Goal: Task Accomplishment & Management: Complete application form

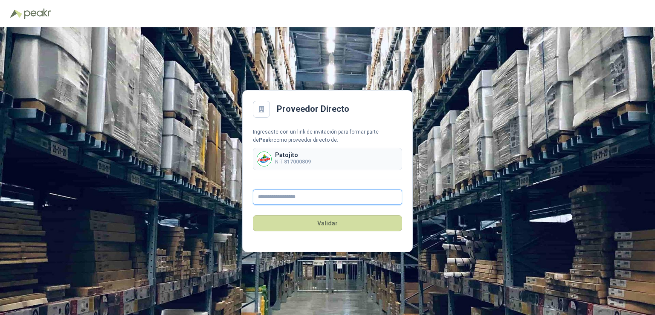
click at [278, 196] on input "text" at bounding box center [327, 196] width 149 height 15
type input "**********"
click at [309, 158] on p "NIT 817000809" at bounding box center [293, 162] width 36 height 8
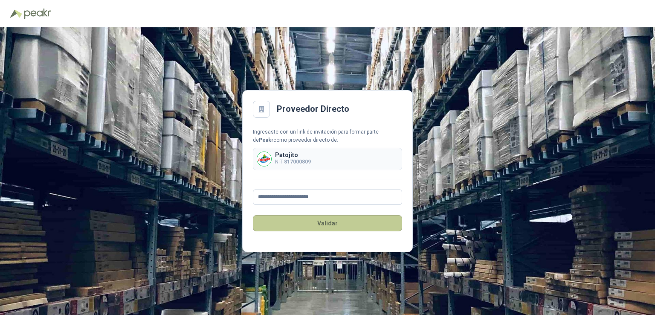
click at [290, 226] on button "Validar" at bounding box center [327, 223] width 149 height 16
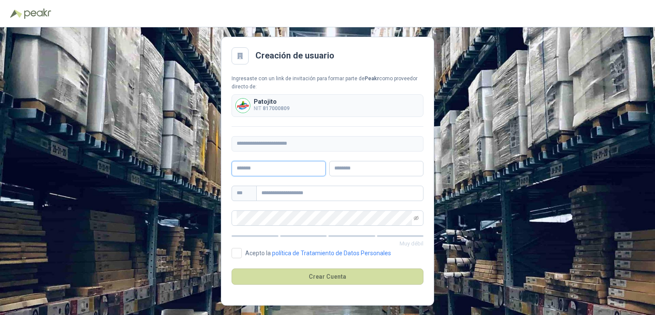
click at [252, 171] on input "text" at bounding box center [278, 168] width 94 height 15
type input "**********"
type input "********"
type input "**********"
click at [414, 220] on span at bounding box center [415, 218] width 5 height 14
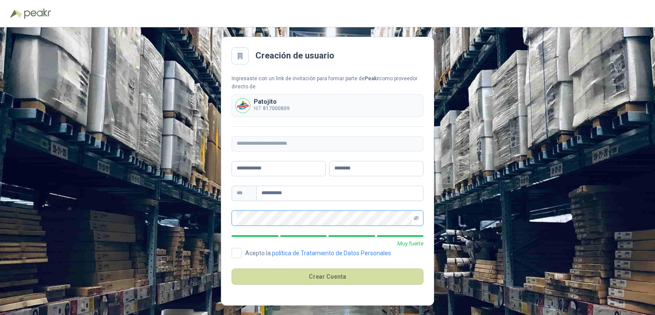
click at [416, 219] on icon "eye-invisible" at bounding box center [415, 217] width 5 height 5
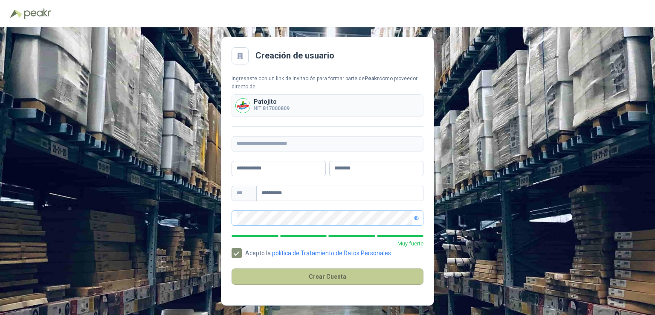
click at [258, 280] on button "Crear Cuenta" at bounding box center [327, 276] width 192 height 16
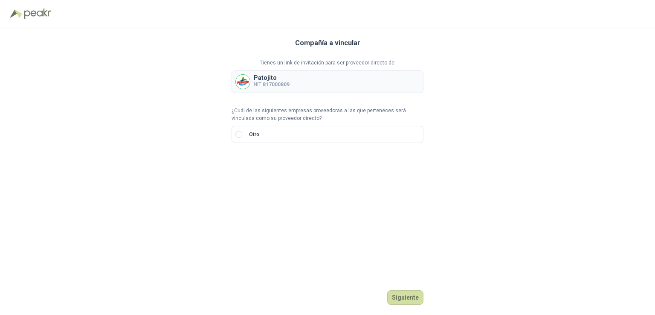
click at [478, 167] on div "Compañía a vincular Tienes un link de invitación para ser proveedor directo de:…" at bounding box center [327, 170] width 655 height 287
click at [261, 116] on p "¿Cuál de las siguientes empresas proveedoras a las que perteneces será vinculad…" at bounding box center [327, 115] width 192 height 16
click at [324, 135] on label "Otro" at bounding box center [327, 134] width 192 height 17
click at [244, 133] on label "Otro" at bounding box center [327, 134] width 192 height 17
click at [314, 138] on label "Otro" at bounding box center [327, 134] width 192 height 17
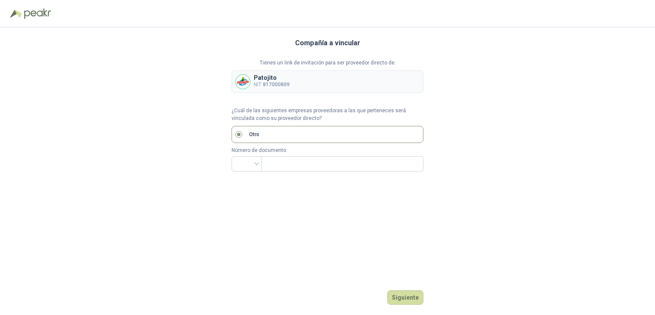
click at [418, 306] on div "Compañía a vincular Tienes un link de invitación para ser proveedor directo de:…" at bounding box center [327, 170] width 192 height 287
click at [414, 298] on button "Siguiente" at bounding box center [405, 297] width 36 height 14
click at [287, 161] on input "text" at bounding box center [341, 163] width 150 height 14
click at [253, 165] on input "search" at bounding box center [247, 162] width 20 height 13
click at [245, 210] on div "NIT" at bounding box center [246, 208] width 17 height 9
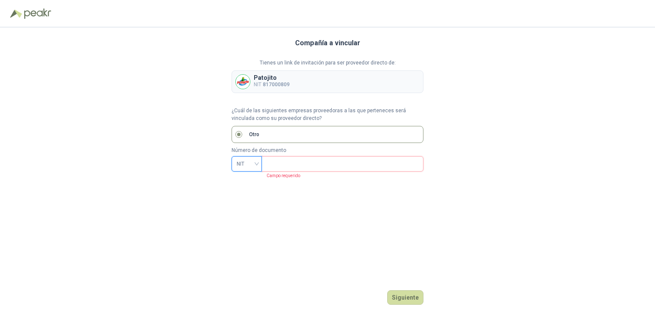
click at [305, 162] on input "text" at bounding box center [341, 163] width 150 height 14
click at [285, 161] on input "***" at bounding box center [337, 163] width 143 height 14
paste input "**********"
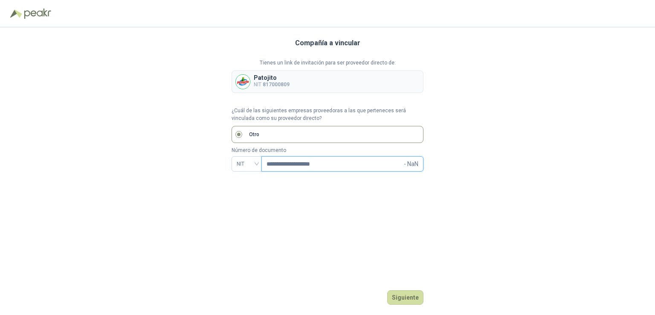
click at [282, 166] on input "**********" at bounding box center [334, 163] width 136 height 14
click at [291, 162] on input "**********" at bounding box center [334, 163] width 136 height 14
type input "*********"
click at [409, 293] on button "Siguiente" at bounding box center [405, 297] width 36 height 14
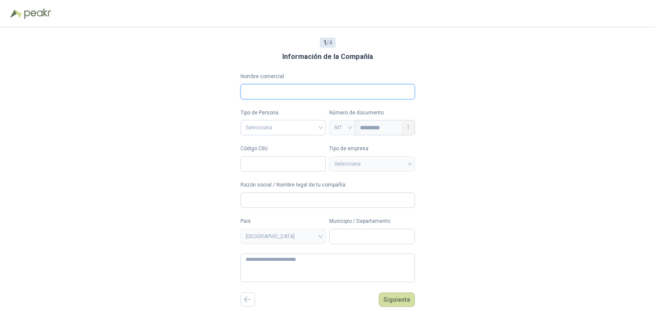
click at [315, 94] on input "Nombre comercial" at bounding box center [327, 91] width 174 height 15
type input "**********"
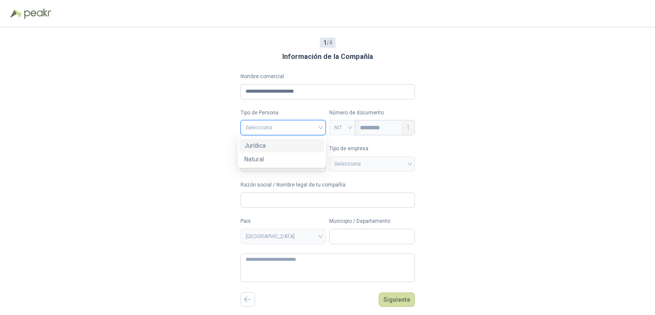
click at [314, 132] on input "search" at bounding box center [282, 126] width 75 height 13
click at [279, 145] on div "Jurídica" at bounding box center [281, 145] width 75 height 9
click at [250, 164] on input "Código CIIU" at bounding box center [283, 163] width 86 height 15
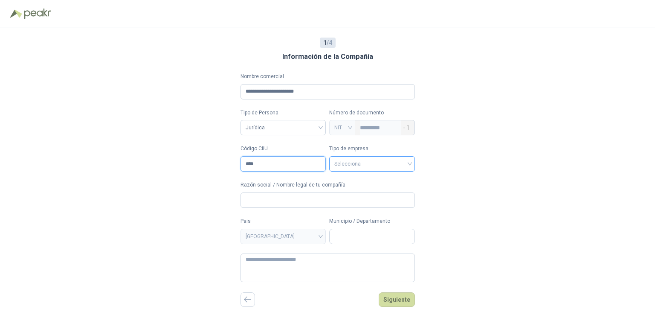
type input "****"
click at [378, 167] on input "search" at bounding box center [371, 162] width 75 height 13
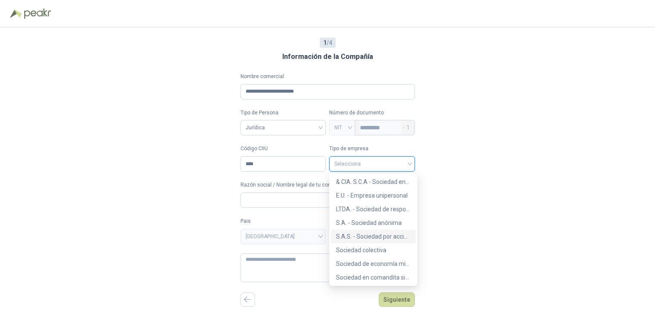
click at [386, 232] on div "S.A.S. - Sociedad por acciones simplificada" at bounding box center [373, 235] width 75 height 9
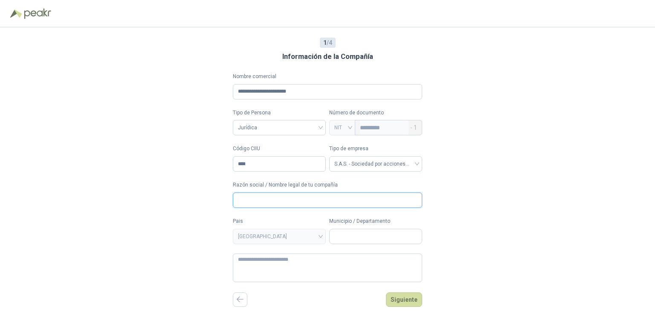
click at [277, 206] on input "Razón social / Nombre legal de tu compañía" at bounding box center [327, 199] width 189 height 15
type input "**********"
click at [299, 237] on span "[GEOGRAPHIC_DATA]" at bounding box center [279, 236] width 83 height 13
click at [374, 244] on form "**********" at bounding box center [327, 176] width 189 height 209
click at [373, 239] on input "Municipio / Departamento" at bounding box center [375, 236] width 92 height 14
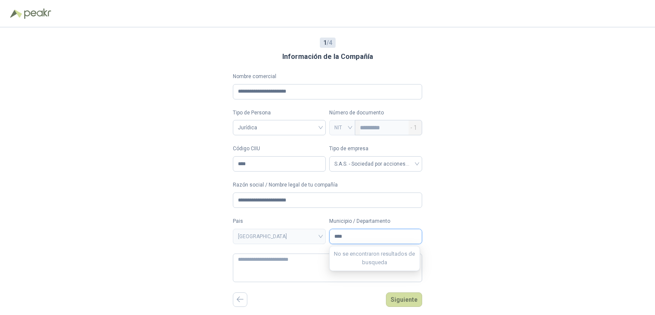
type input "*****"
click at [380, 266] on textarea at bounding box center [327, 267] width 189 height 29
click at [380, 240] on input "Municipio / Departamento" at bounding box center [375, 236] width 92 height 14
click at [377, 252] on span "Yumbo / [PERSON_NAME][GEOGRAPHIC_DATA]" at bounding box center [367, 258] width 62 height 13
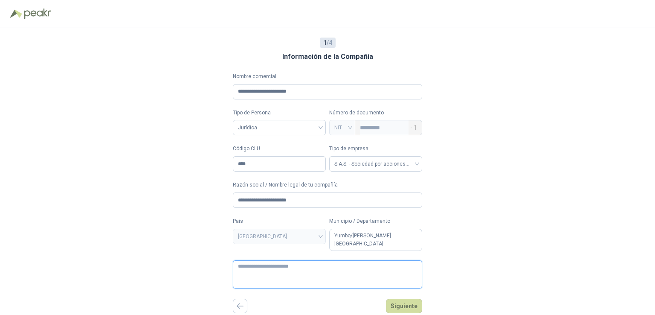
click at [322, 271] on textarea at bounding box center [327, 274] width 189 height 29
type textarea "**********"
click at [393, 298] on button "Siguiente" at bounding box center [404, 305] width 36 height 14
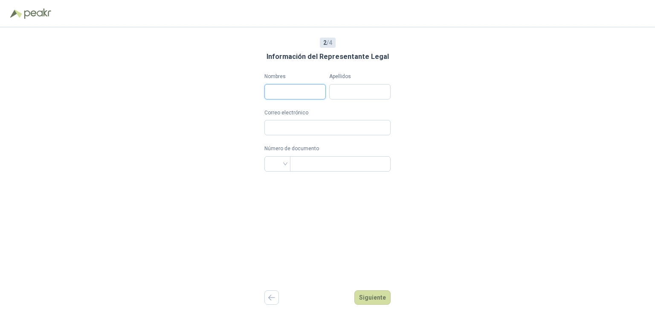
click at [289, 98] on input "Nombres" at bounding box center [294, 91] width 61 height 15
type input "**********"
click at [295, 126] on input "Correo electrónico" at bounding box center [327, 127] width 135 height 15
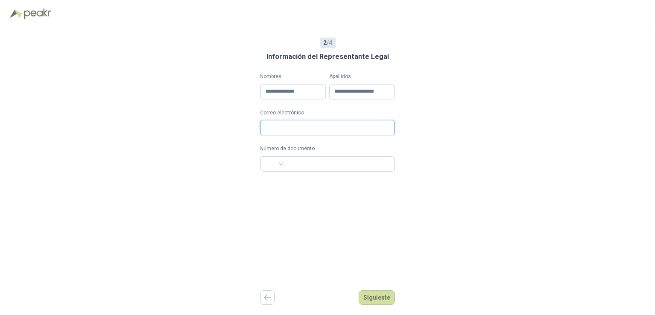
scroll to position [0, 0]
type input "**********"
click at [278, 164] on input "search" at bounding box center [273, 162] width 16 height 13
click at [271, 180] on div "CC" at bounding box center [273, 181] width 12 height 9
click at [342, 163] on input "text" at bounding box center [339, 163] width 97 height 14
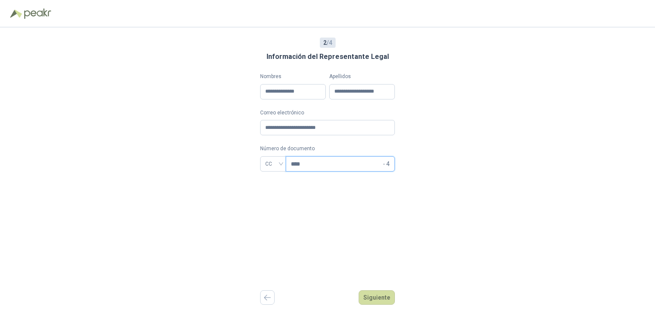
click at [322, 166] on input "****" at bounding box center [336, 163] width 90 height 14
click at [360, 158] on input "*******" at bounding box center [336, 163] width 90 height 14
type input "**********"
click at [381, 303] on button "Siguiente" at bounding box center [376, 297] width 36 height 14
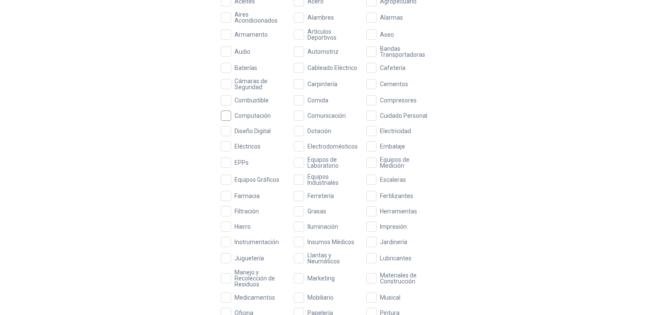
scroll to position [128, 0]
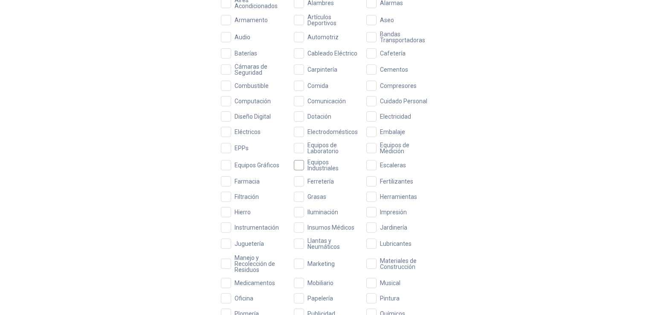
click at [314, 165] on span "Equipos Industriales" at bounding box center [333, 165] width 58 height 12
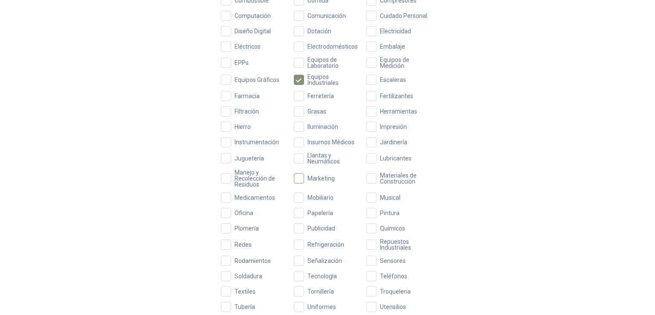
scroll to position [256, 0]
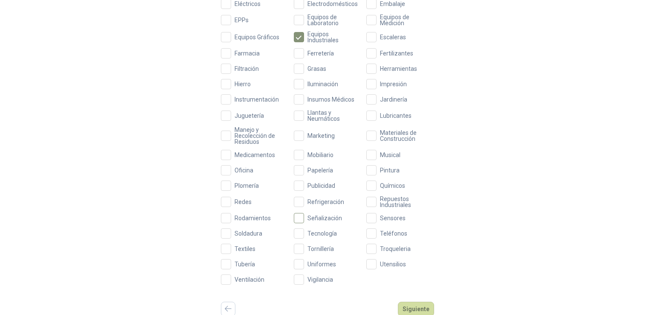
click at [326, 218] on span "Señalización" at bounding box center [324, 218] width 41 height 6
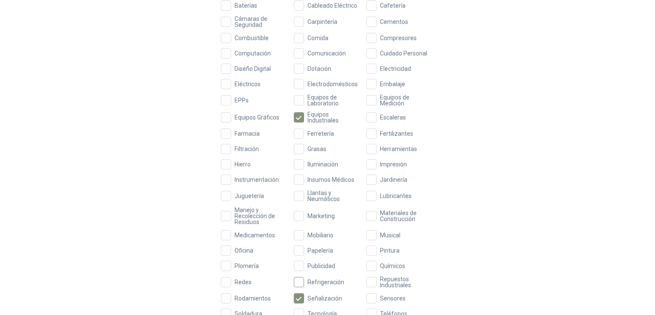
scroll to position [170, 0]
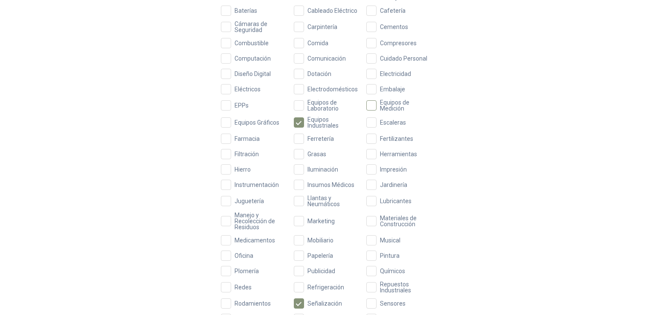
click at [388, 108] on span "Equipos de Medición" at bounding box center [405, 105] width 58 height 12
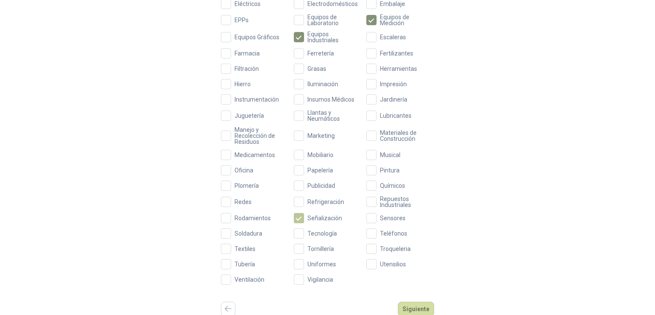
scroll to position [257, 0]
click at [413, 306] on button "Siguiente" at bounding box center [416, 307] width 36 height 14
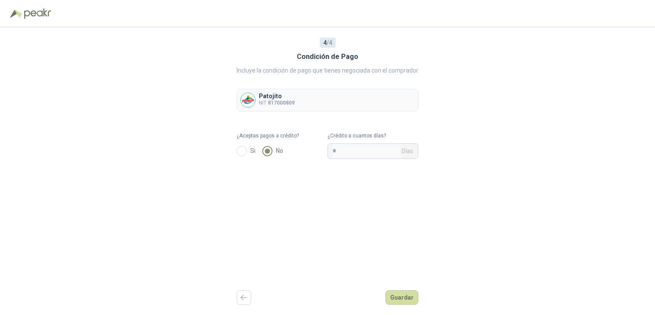
scroll to position [0, 0]
click at [248, 146] on span "Si" at bounding box center [253, 150] width 12 height 9
click at [362, 154] on input "*" at bounding box center [365, 151] width 67 height 14
type input "**"
click at [409, 300] on button "Guardar" at bounding box center [401, 297] width 33 height 14
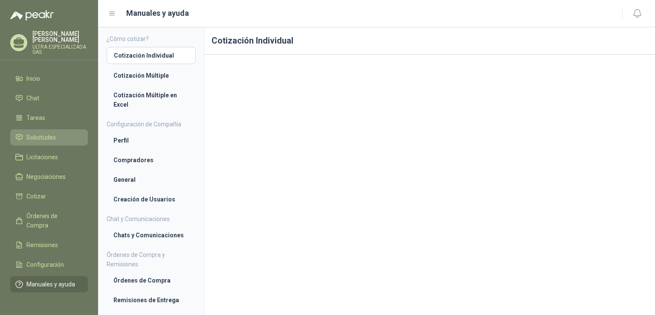
click at [32, 139] on span "Solicitudes" at bounding box center [40, 137] width 29 height 9
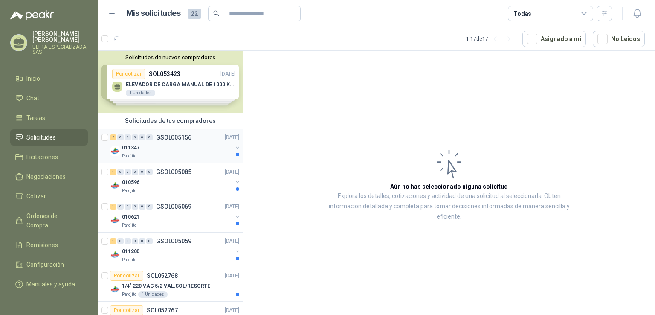
click at [194, 156] on div "Patojito" at bounding box center [177, 156] width 110 height 7
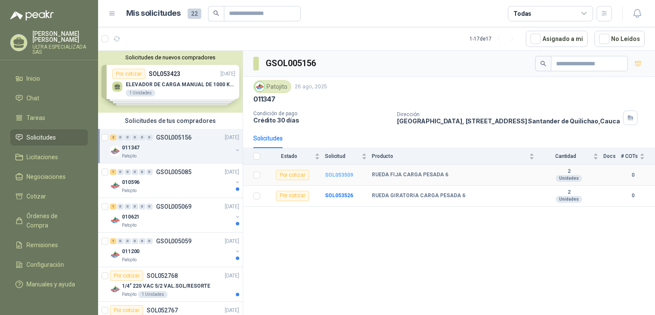
click at [332, 173] on b "SOL053509" at bounding box center [339, 175] width 28 height 6
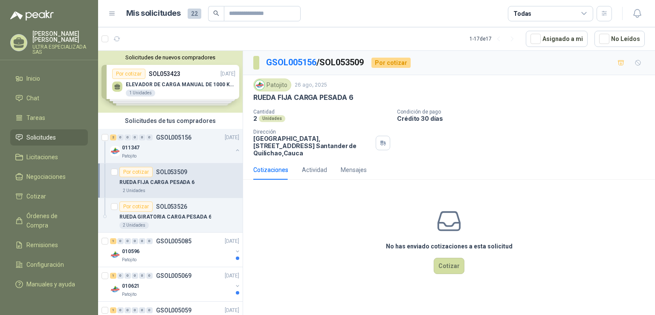
click at [157, 84] on div "Solicitudes de nuevos compradores Por cotizar SOL053423 [DATE] ELEVADOR DE CARG…" at bounding box center [170, 82] width 144 height 62
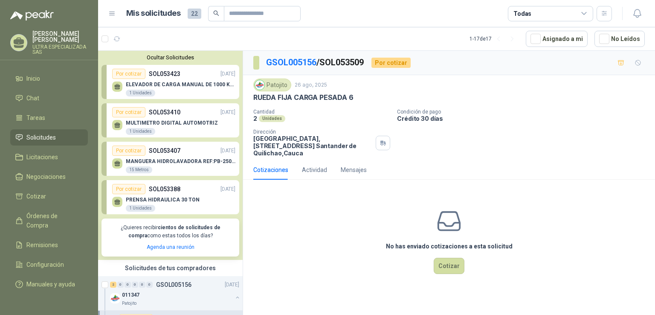
click at [188, 81] on p "ELEVADOR DE CARGA MANUAL DE 1000 KLS" at bounding box center [181, 84] width 110 height 6
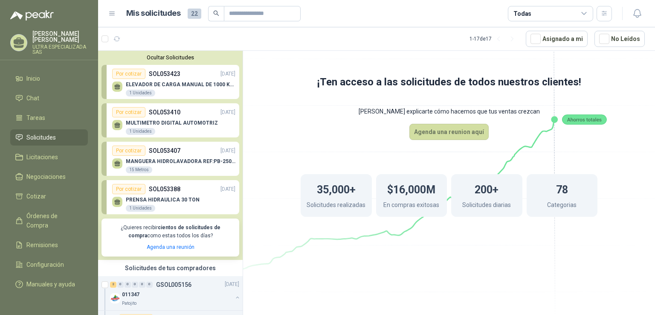
click at [161, 77] on p "SOL053423" at bounding box center [165, 73] width 32 height 9
click at [176, 87] on p "ELEVADOR DE CARGA MANUAL DE 1000 KLS" at bounding box center [181, 84] width 110 height 6
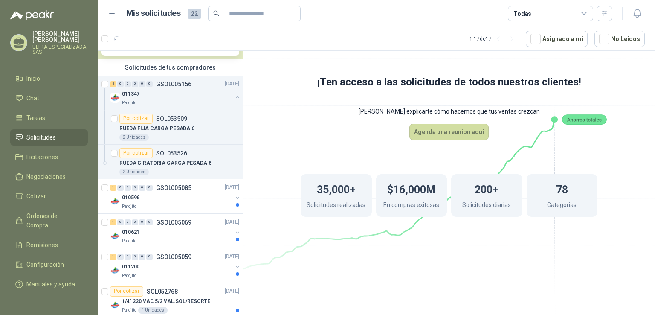
scroll to position [213, 0]
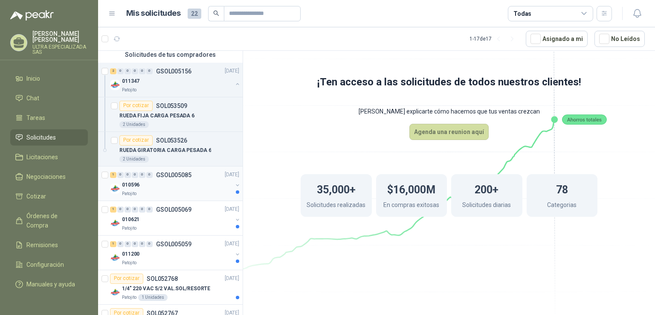
click at [194, 185] on div "010596" at bounding box center [177, 185] width 110 height 10
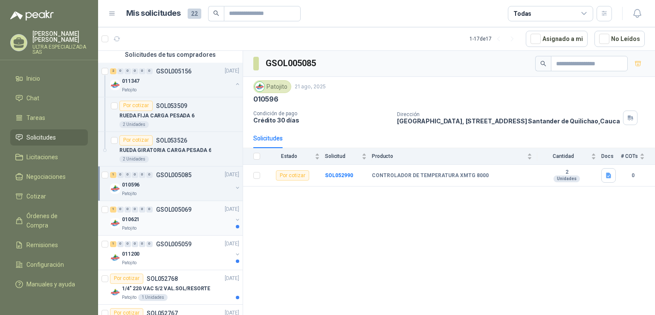
click at [173, 211] on p "GSOL005069" at bounding box center [173, 209] width 35 height 6
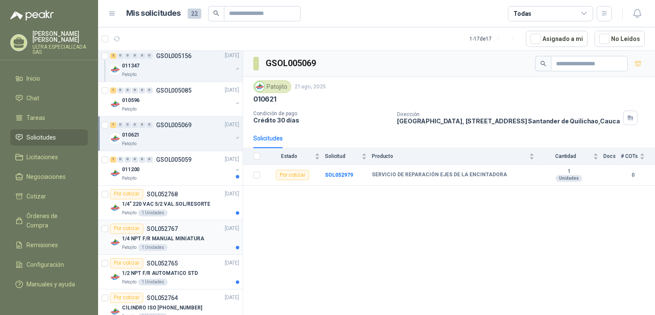
scroll to position [298, 0]
click at [191, 165] on div "011200" at bounding box center [177, 169] width 110 height 10
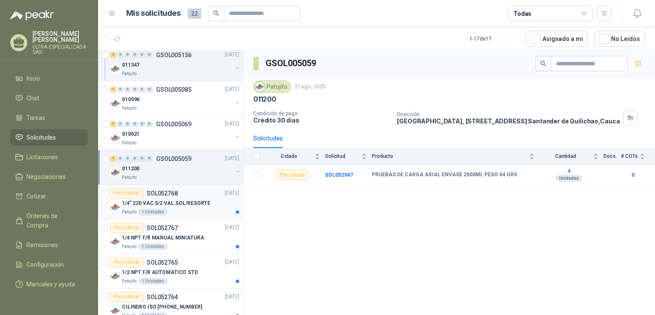
click at [200, 200] on p "1/4" 220 VAC 5/2 VAL.SOL/RESORTE" at bounding box center [166, 203] width 88 height 8
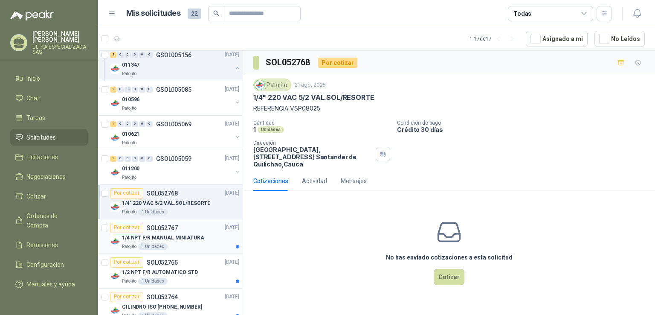
click at [188, 244] on div "Patojito 1 Unidades" at bounding box center [180, 246] width 117 height 7
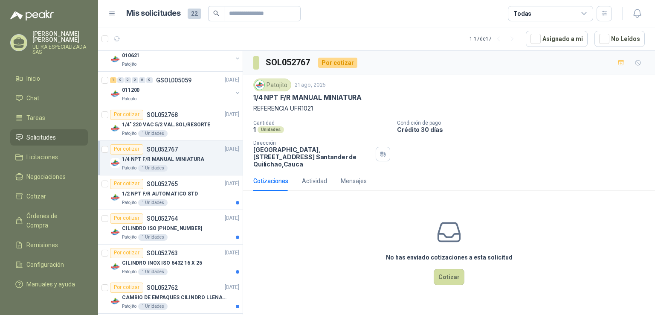
scroll to position [384, 0]
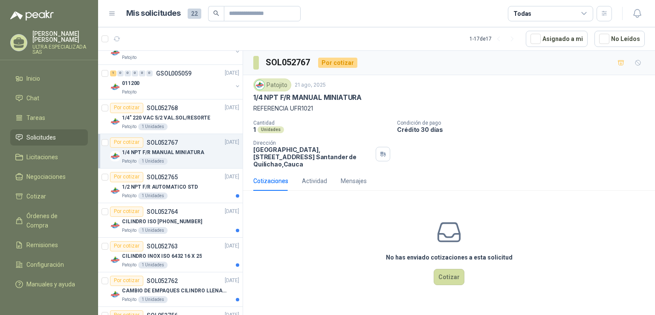
click at [201, 220] on div "CILINDRO ISO [PHONE_NUMBER]" at bounding box center [180, 222] width 117 height 10
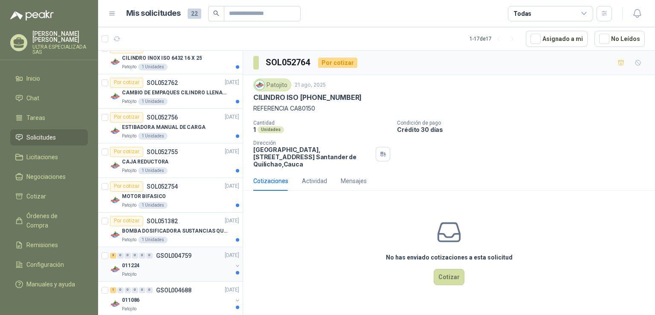
scroll to position [625, 0]
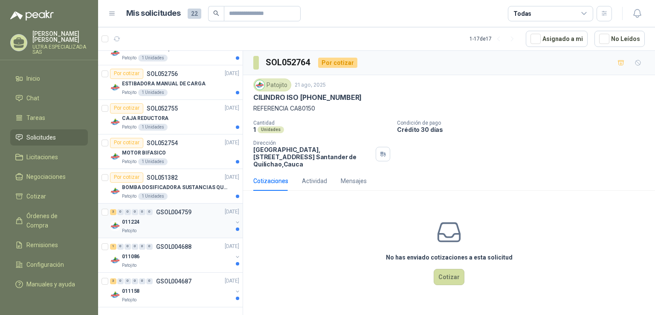
click at [179, 227] on div "Patojito" at bounding box center [177, 230] width 110 height 7
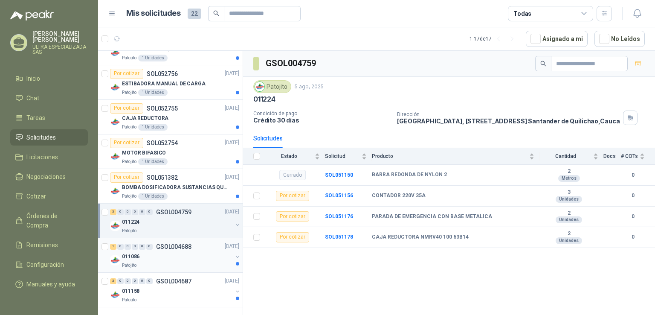
click at [173, 268] on div "1 0 0 0 0 0 GSOL004688 [DATE] 011086 Patojito" at bounding box center [170, 255] width 144 height 35
click at [179, 289] on div "011158" at bounding box center [177, 291] width 110 height 10
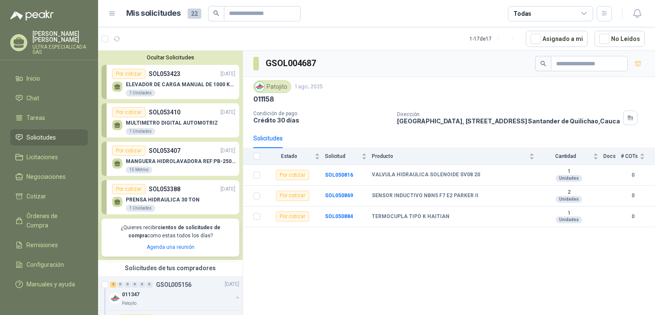
click at [190, 93] on div "ELEVADOR DE CARGA MANUAL DE 1000 KLS 1 Unidades" at bounding box center [181, 88] width 110 height 15
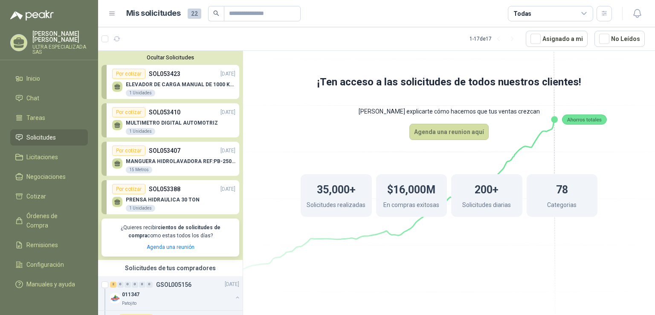
click at [168, 115] on p "SOL053410" at bounding box center [165, 111] width 32 height 9
click at [169, 155] on p "SOL053407" at bounding box center [165, 150] width 32 height 9
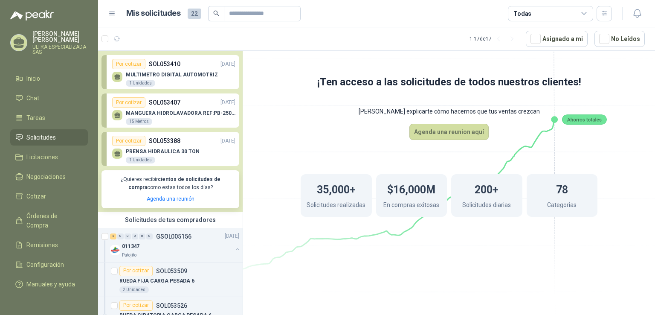
scroll to position [85, 0]
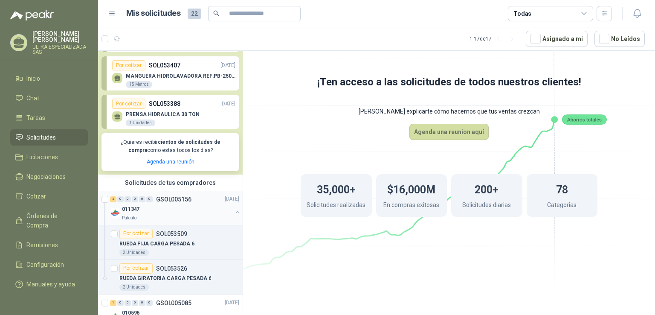
click at [151, 210] on div "011347" at bounding box center [177, 209] width 110 height 10
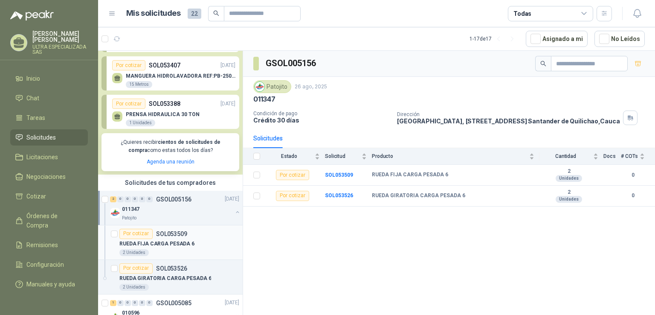
click at [171, 239] on div "RUEDA FIJA CARGA PESADA 6" at bounding box center [179, 244] width 120 height 10
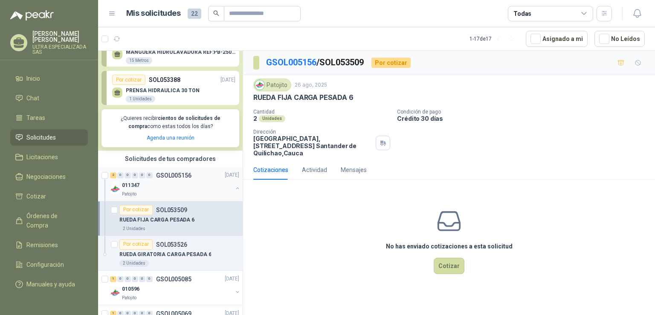
scroll to position [128, 0]
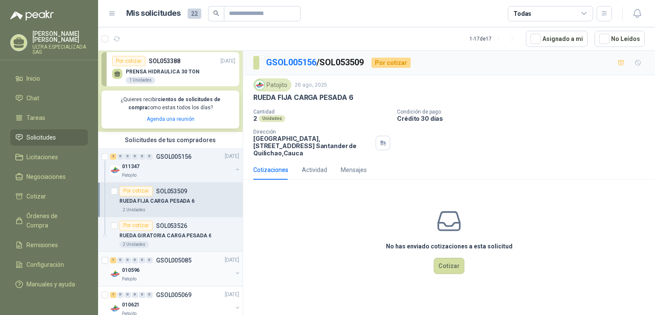
click at [152, 267] on div "010596" at bounding box center [177, 270] width 110 height 10
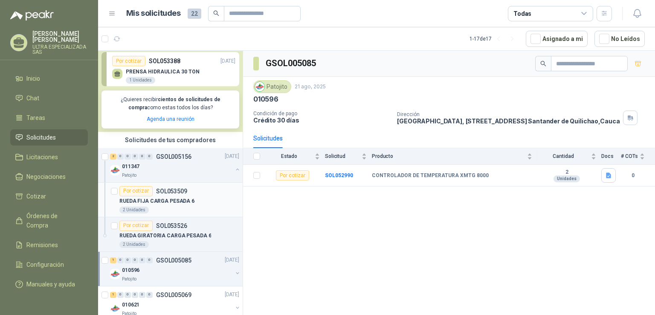
click at [187, 195] on div "Por cotizar SOL053509" at bounding box center [179, 191] width 120 height 10
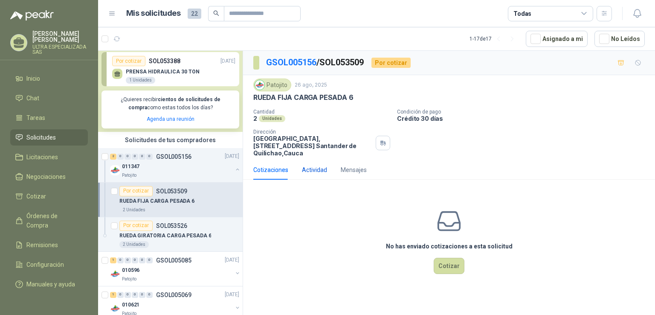
click at [309, 173] on div "Actividad" at bounding box center [314, 169] width 25 height 9
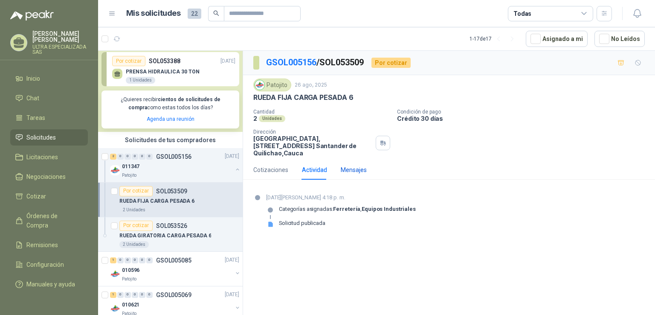
click at [362, 169] on div "Mensajes" at bounding box center [354, 169] width 26 height 9
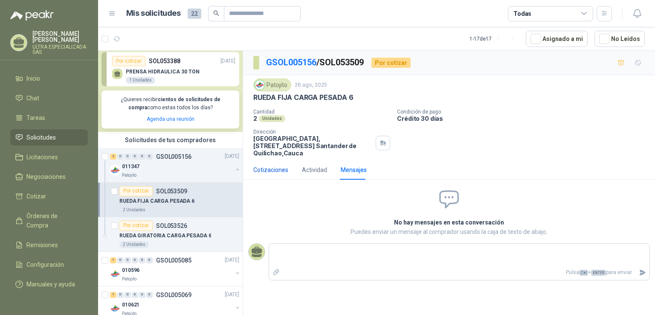
click at [271, 168] on div "Cotizaciones" at bounding box center [270, 169] width 35 height 9
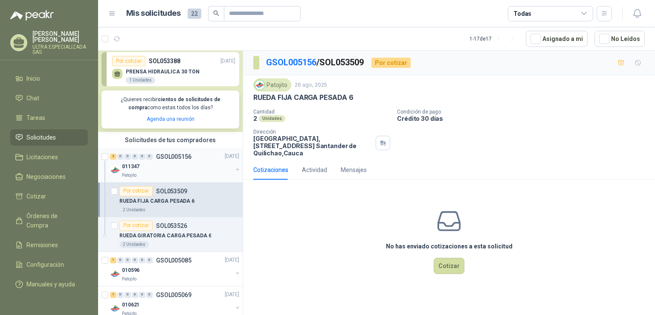
click at [162, 158] on p "GSOL005156" at bounding box center [173, 156] width 35 height 6
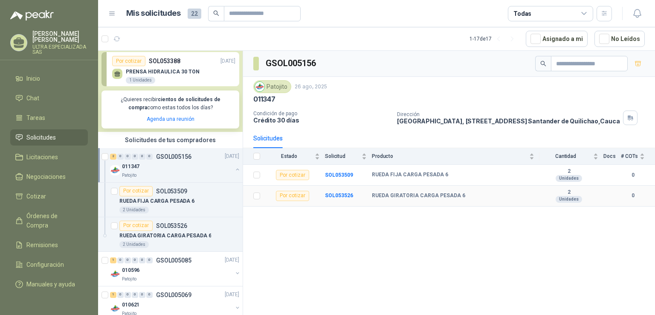
click at [406, 194] on b "RUEDA GIRATORIA CARGA PESADA 6" at bounding box center [418, 195] width 93 height 7
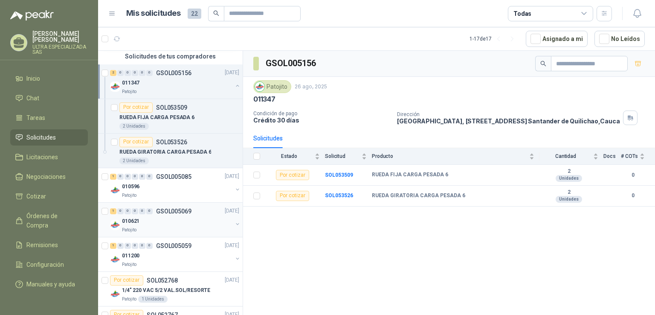
scroll to position [213, 0]
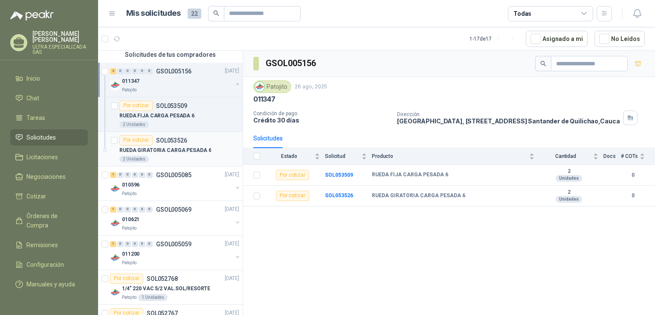
click at [185, 146] on p "RUEDA GIRATORIA CARGA PESADA 6" at bounding box center [165, 150] width 92 height 8
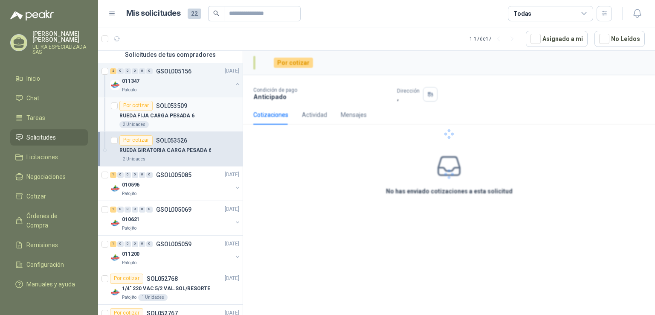
click at [186, 121] on div "2 Unidades" at bounding box center [179, 124] width 120 height 7
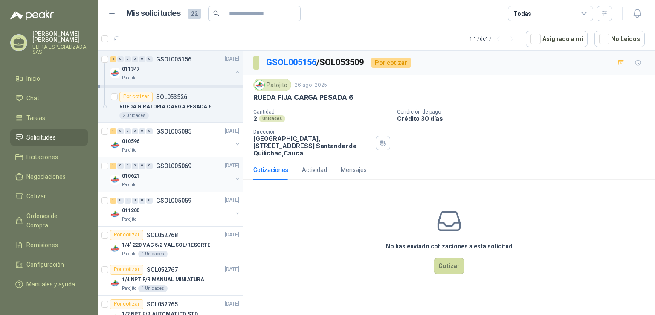
scroll to position [341, 0]
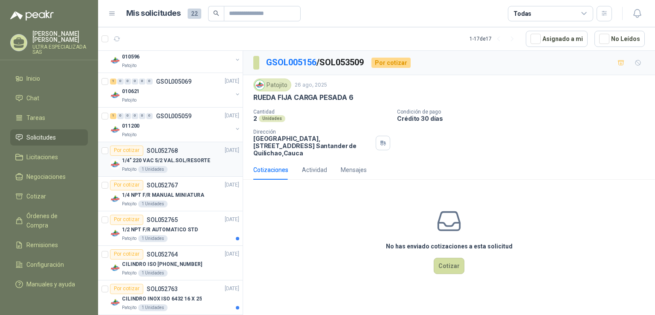
click at [198, 157] on p "1/4" 220 VAC 5/2 VAL.SOL/RESORTE" at bounding box center [166, 160] width 88 height 8
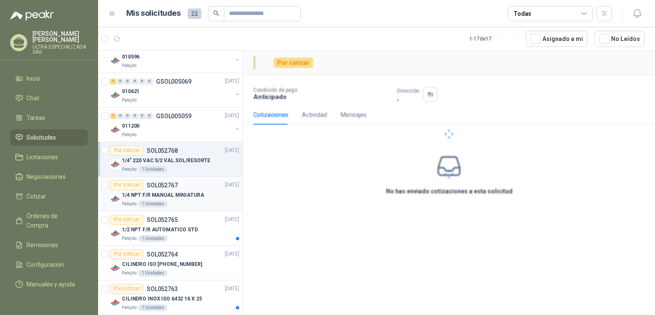
click at [199, 198] on p "1/4 NPT F/R MANUAL MINIATURA" at bounding box center [163, 195] width 82 height 8
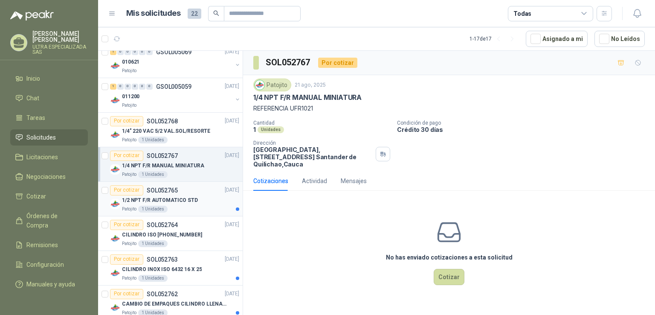
scroll to position [384, 0]
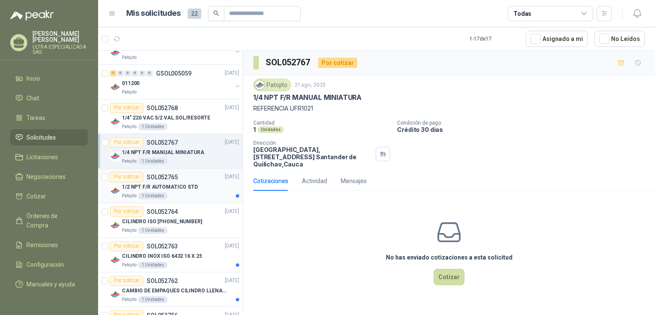
click at [182, 192] on div "Patojito 1 Unidades" at bounding box center [180, 195] width 117 height 7
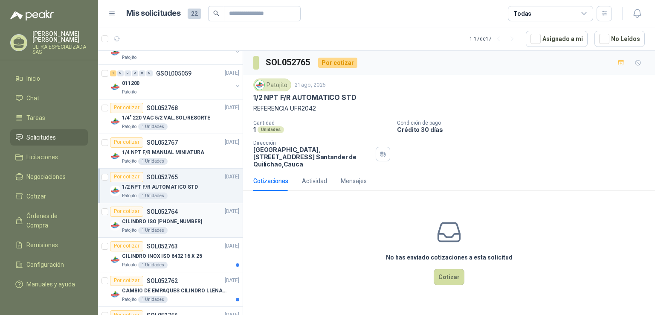
click at [188, 221] on p "CILINDRO ISO [PHONE_NUMBER]" at bounding box center [162, 221] width 80 height 8
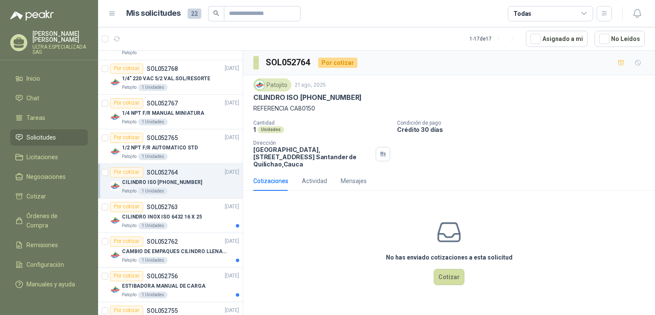
scroll to position [469, 0]
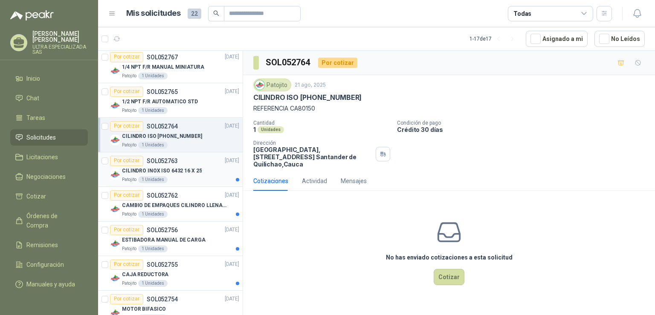
click at [198, 178] on div "Patojito 1 Unidades" at bounding box center [180, 179] width 117 height 7
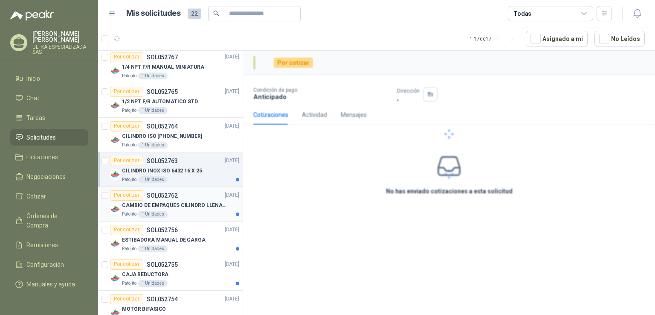
click at [211, 207] on p "CAMBIO DE EMPAQUES CILINDRO LLENADORA MANUALNUAL" at bounding box center [175, 205] width 106 height 8
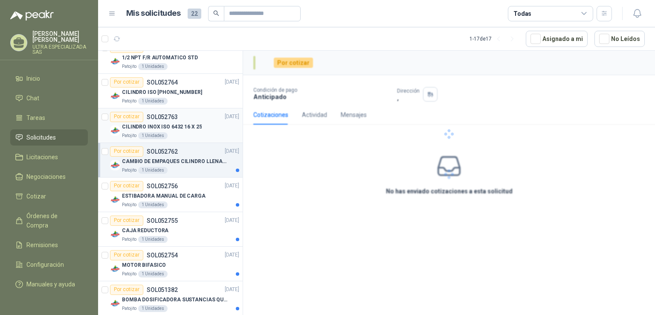
scroll to position [554, 0]
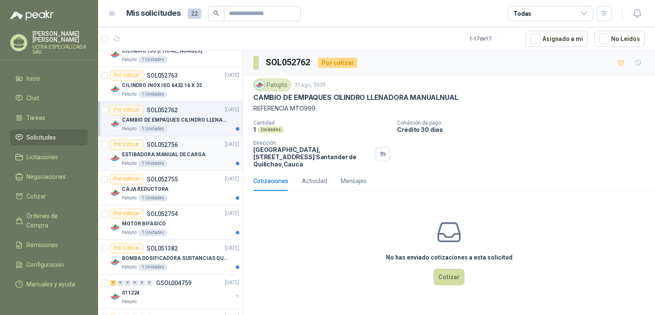
click at [198, 154] on p "ESTIBADORA MANUAL DE CARGA" at bounding box center [164, 154] width 84 height 8
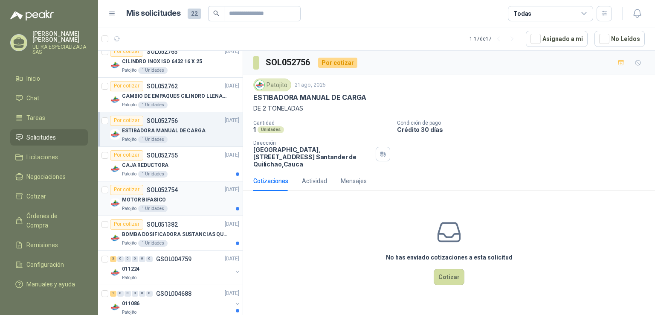
scroll to position [597, 0]
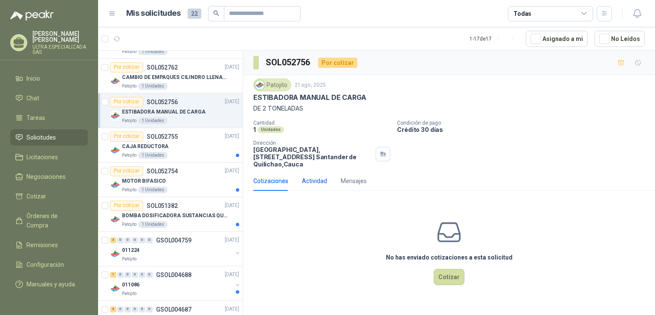
click at [310, 181] on div "Actividad" at bounding box center [314, 180] width 25 height 9
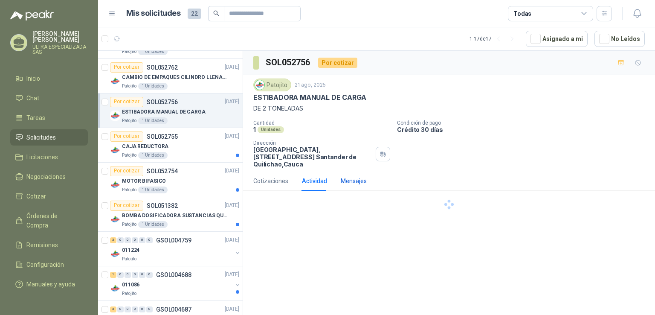
click at [362, 179] on div "Mensajes" at bounding box center [354, 180] width 26 height 9
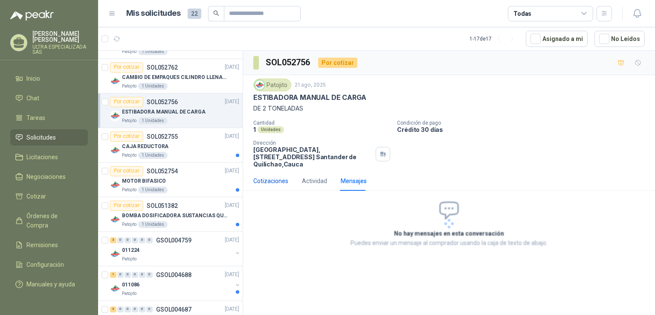
click at [272, 179] on div "Cotizaciones" at bounding box center [270, 180] width 35 height 9
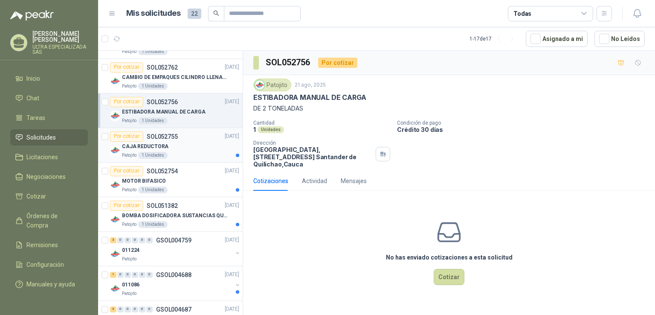
click at [171, 156] on div "Patojito 1 Unidades" at bounding box center [180, 155] width 117 height 7
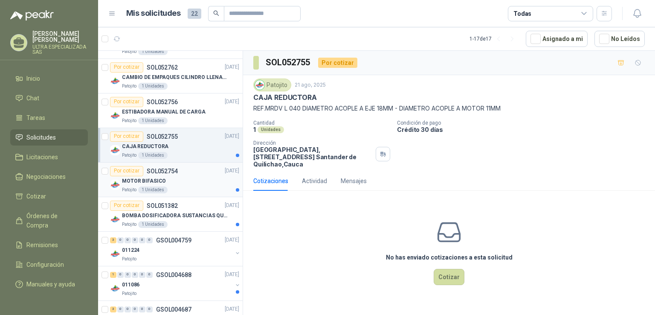
click at [176, 180] on div "MOTOR BIFASICO" at bounding box center [180, 181] width 117 height 10
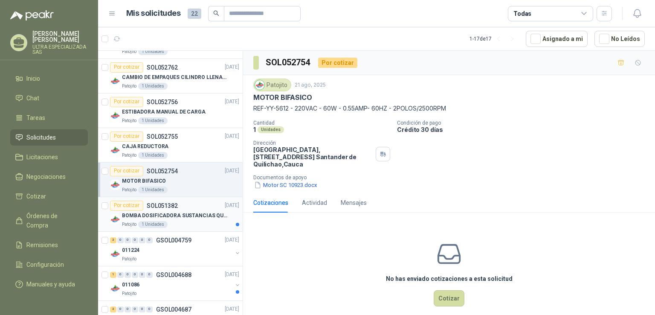
click at [188, 211] on p "BOMBA DOSIFICADORA SUSTANCIAS QUIMICAS" at bounding box center [175, 215] width 106 height 8
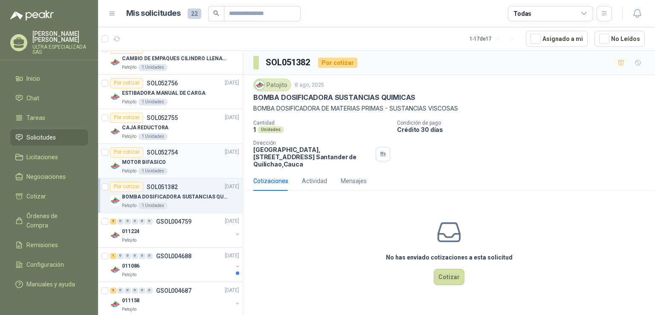
scroll to position [625, 0]
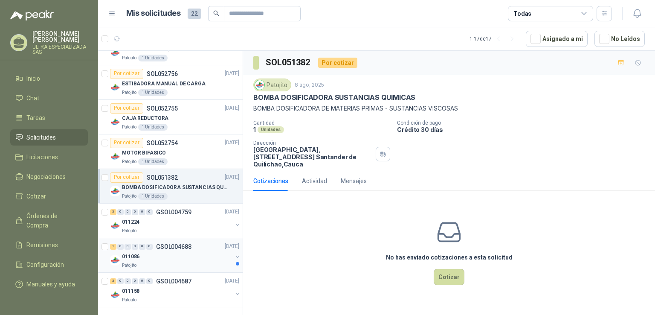
click at [184, 262] on div "Patojito" at bounding box center [177, 265] width 110 height 7
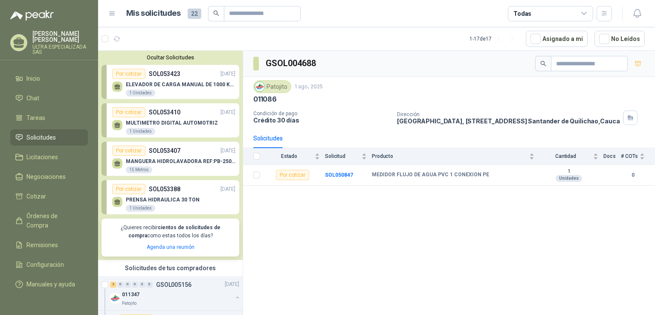
click at [186, 84] on p "ELEVADOR DE CARGA MANUAL DE 1000 KLS" at bounding box center [181, 84] width 110 height 6
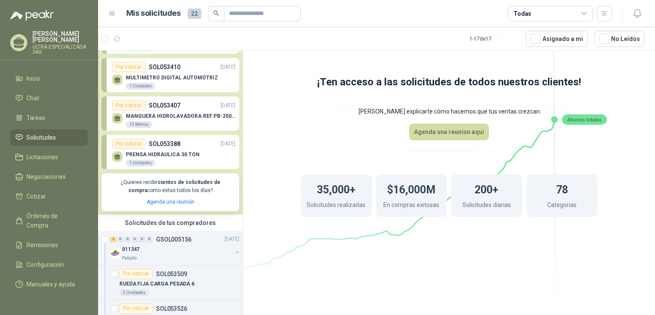
scroll to position [85, 0]
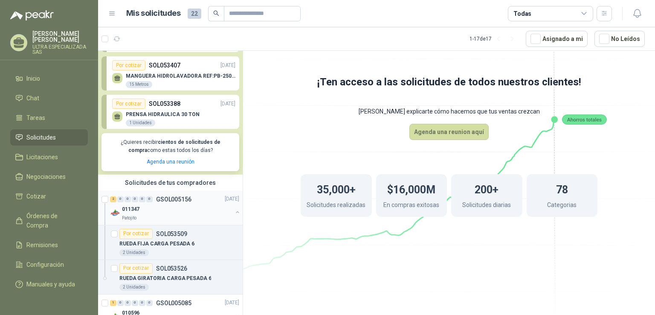
click at [152, 215] on div "Patojito" at bounding box center [177, 217] width 110 height 7
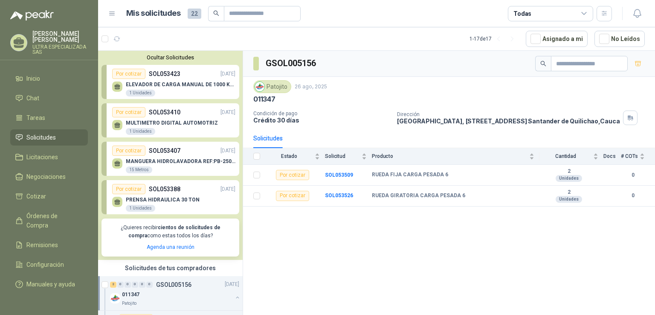
drag, startPoint x: 167, startPoint y: 0, endPoint x: 467, endPoint y: 81, distance: 310.7
click at [467, 81] on div "Patojito 26 ago, 2025" at bounding box center [448, 86] width 391 height 13
